Goal: Information Seeking & Learning: Learn about a topic

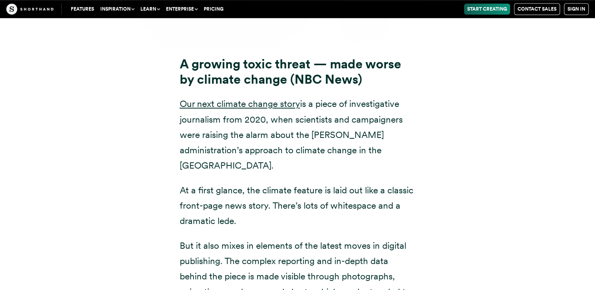
scroll to position [6475, 0]
click at [245, 98] on link "Our next climate change story" at bounding box center [240, 103] width 120 height 11
click at [450, 256] on div "A growing toxic threat — made worse by climate change (NBC News) Our next clima…" at bounding box center [297, 213] width 535 height 333
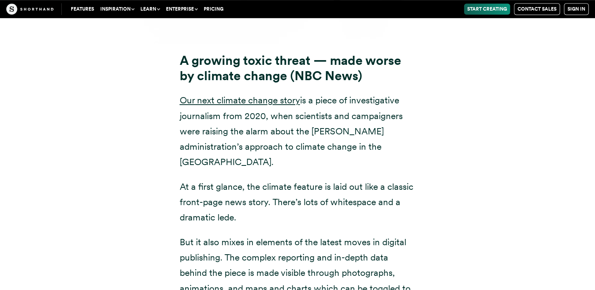
scroll to position [6478, 0]
click at [455, 237] on div "A growing toxic threat — made worse by climate change (NBC News) Our next clima…" at bounding box center [297, 210] width 535 height 333
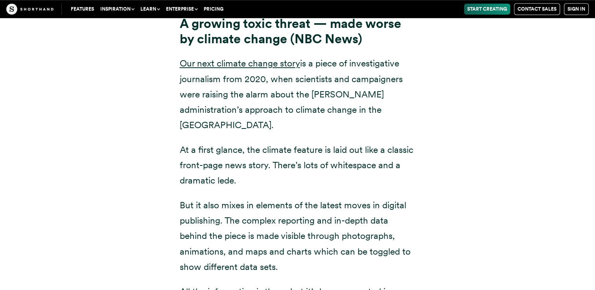
scroll to position [6513, 0]
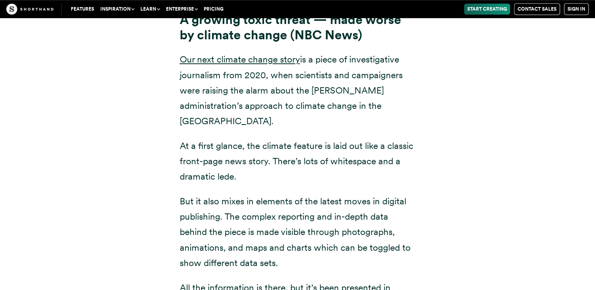
scroll to position [6409, 0]
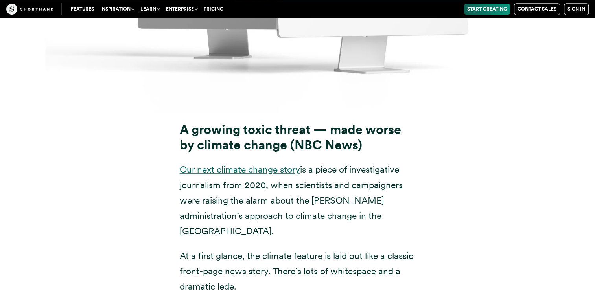
click at [262, 164] on link "Our next climate change story" at bounding box center [240, 169] width 120 height 11
